Goal: Find specific page/section: Find specific page/section

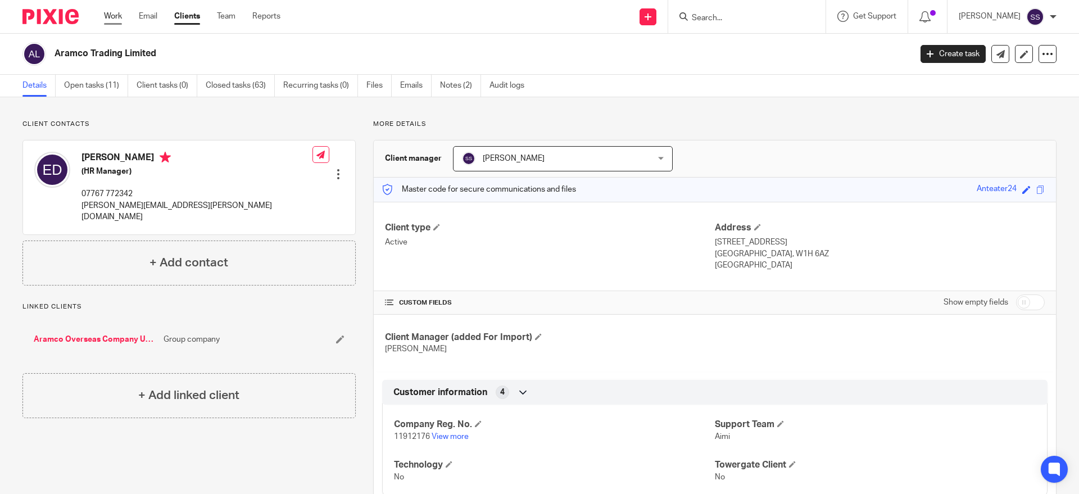
click at [116, 19] on link "Work" at bounding box center [113, 16] width 18 height 11
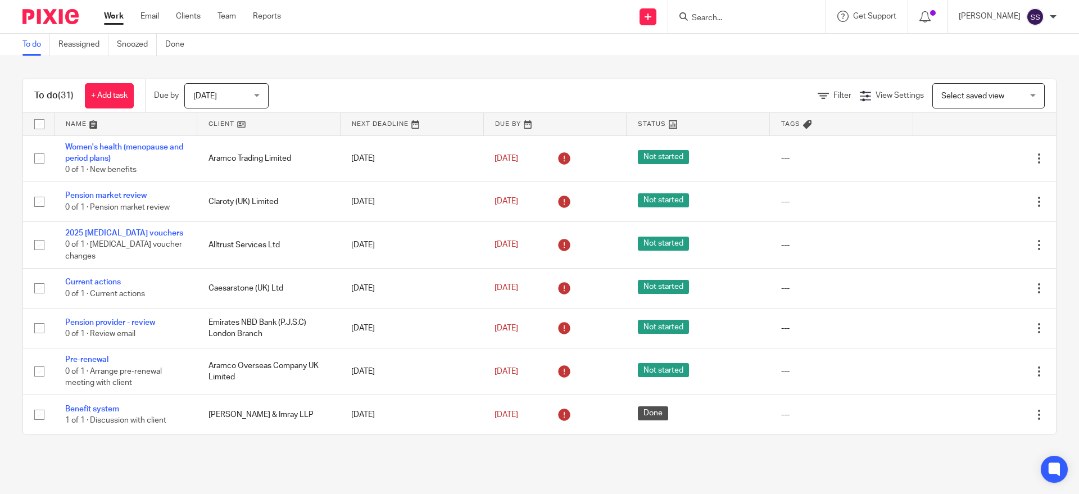
click at [734, 20] on input "Search" at bounding box center [741, 18] width 101 height 10
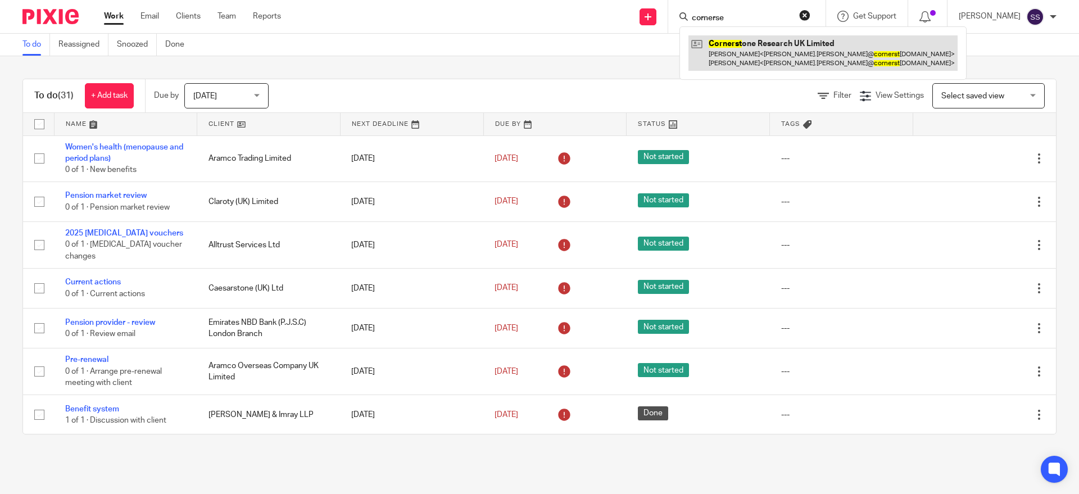
type input "cornerse"
click at [782, 50] on link at bounding box center [822, 52] width 269 height 35
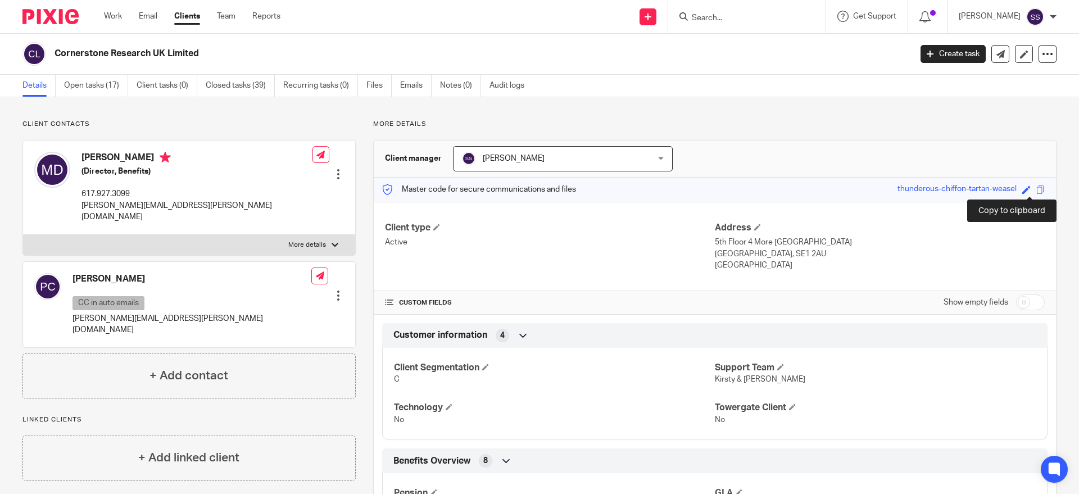
click at [1036, 188] on span at bounding box center [1040, 189] width 8 height 8
click at [1036, 190] on span at bounding box center [1040, 189] width 8 height 8
